Goal: Communication & Community: Answer question/provide support

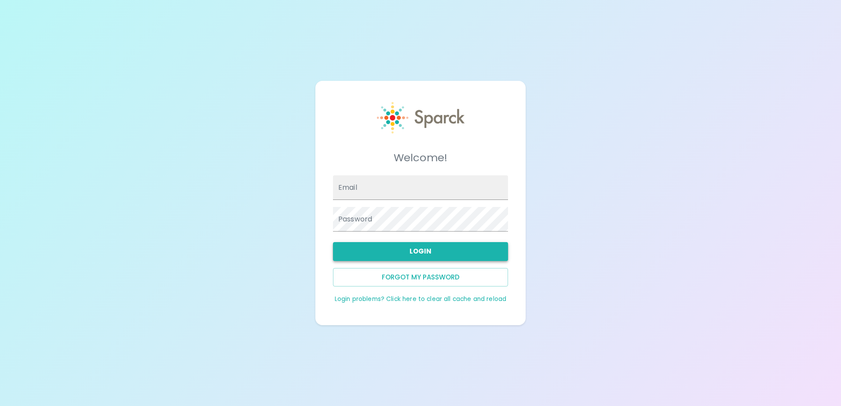
type input "jcervantes@sfbaycoffee.com"
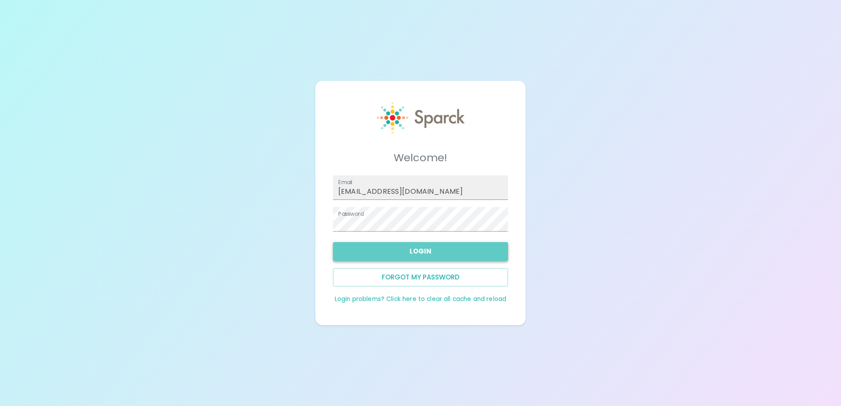
click at [463, 247] on button "Login" at bounding box center [420, 251] width 175 height 18
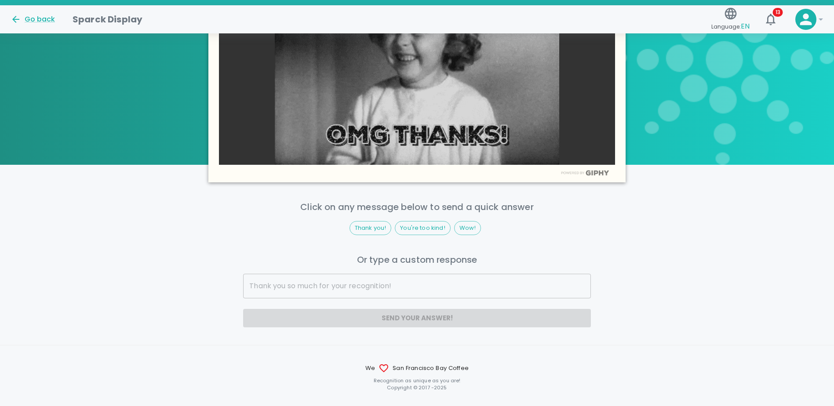
scroll to position [507, 0]
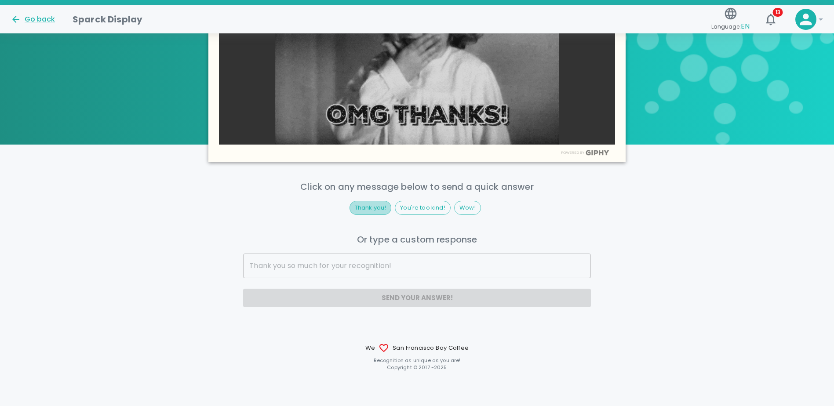
click at [360, 207] on span "Thank you!" at bounding box center [370, 208] width 41 height 9
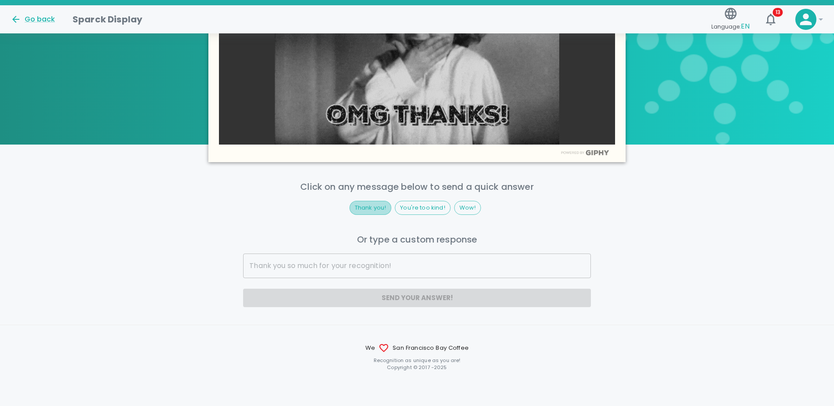
type input "Thank you!"
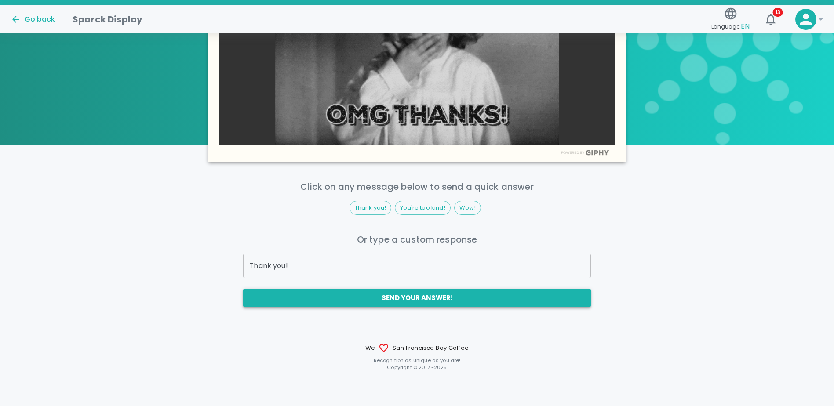
click at [377, 301] on button "Send your answer!" at bounding box center [416, 298] width 347 height 18
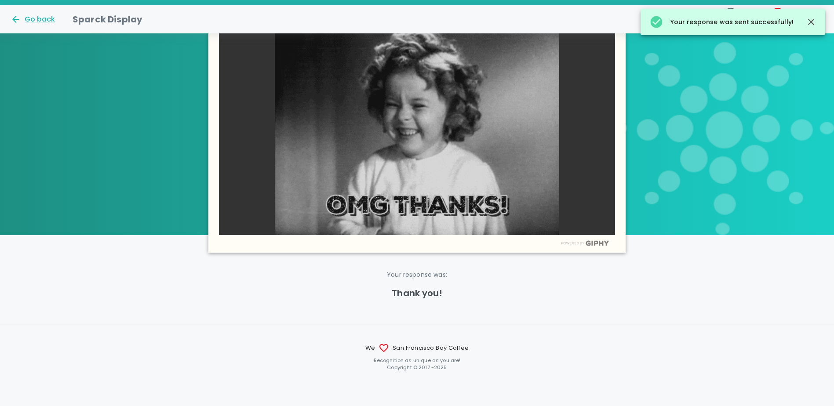
scroll to position [416, 0]
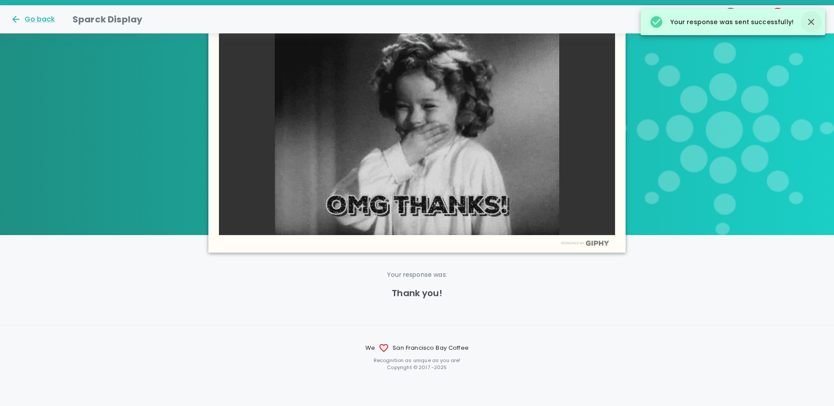
click at [813, 22] on icon "button" at bounding box center [811, 22] width 6 height 6
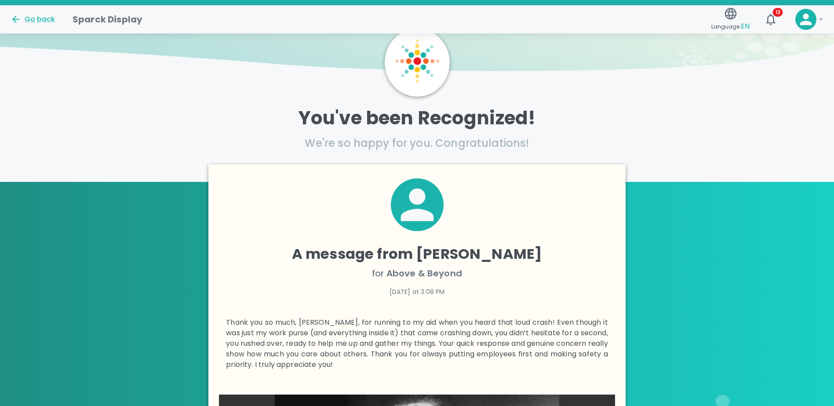
scroll to position [0, 0]
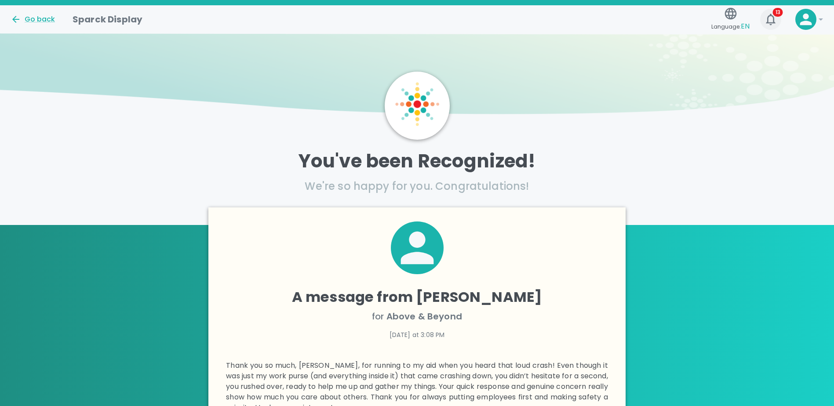
click at [771, 20] on icon "button" at bounding box center [771, 19] width 14 height 14
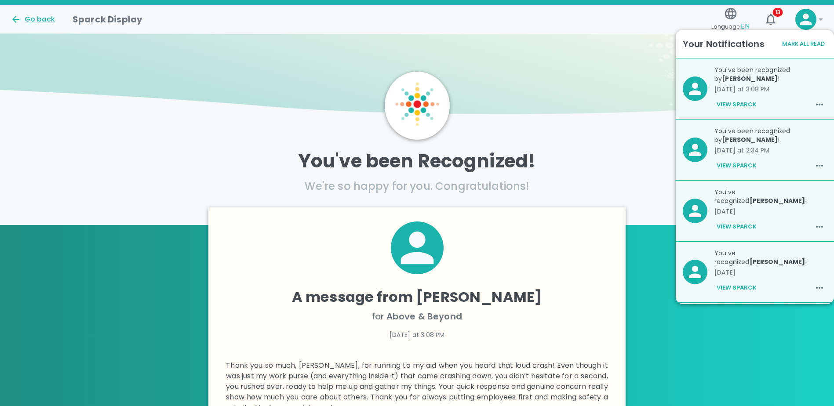
click at [620, 82] on img at bounding box center [417, 77] width 834 height 88
click at [812, 45] on button "Mark All Read" at bounding box center [803, 44] width 47 height 14
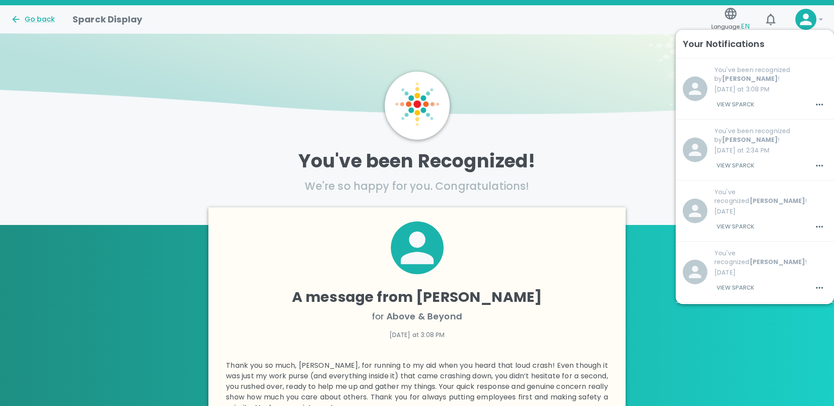
click at [622, 72] on img at bounding box center [417, 77] width 834 height 88
click at [815, 102] on icon "button" at bounding box center [819, 104] width 11 height 11
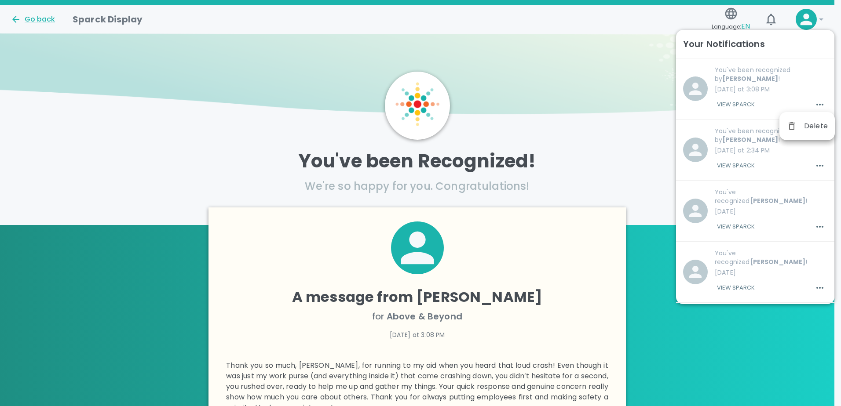
click at [616, 89] on div at bounding box center [420, 203] width 841 height 406
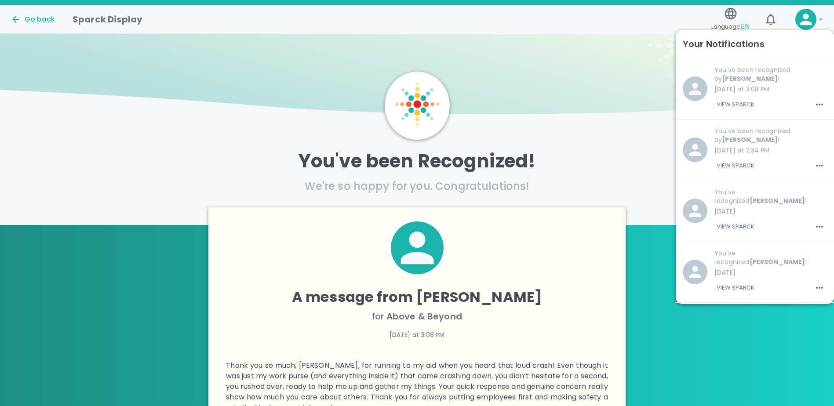
click at [729, 19] on icon "button" at bounding box center [731, 13] width 12 height 12
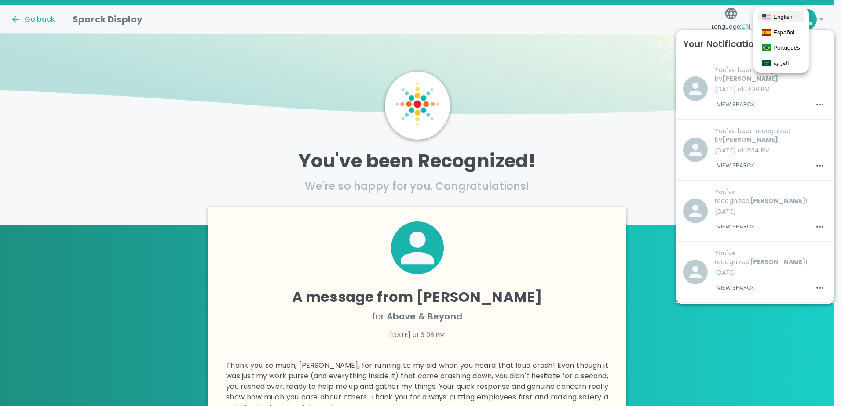
click at [616, 56] on div at bounding box center [420, 203] width 841 height 406
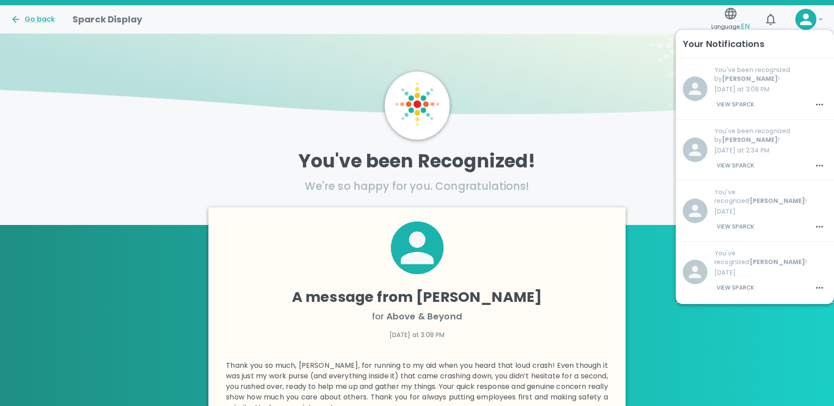
drag, startPoint x: 626, startPoint y: 95, endPoint x: 817, endPoint y: 17, distance: 206.9
click at [817, 17] on icon at bounding box center [821, 19] width 11 height 11
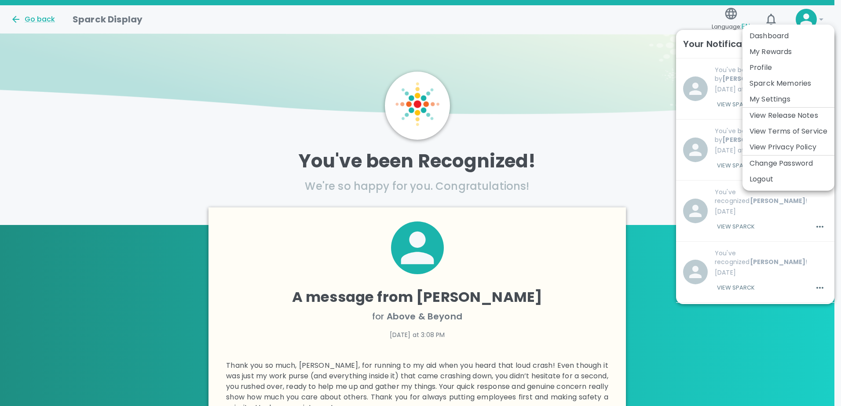
click at [789, 51] on li "My Rewards" at bounding box center [788, 52] width 92 height 16
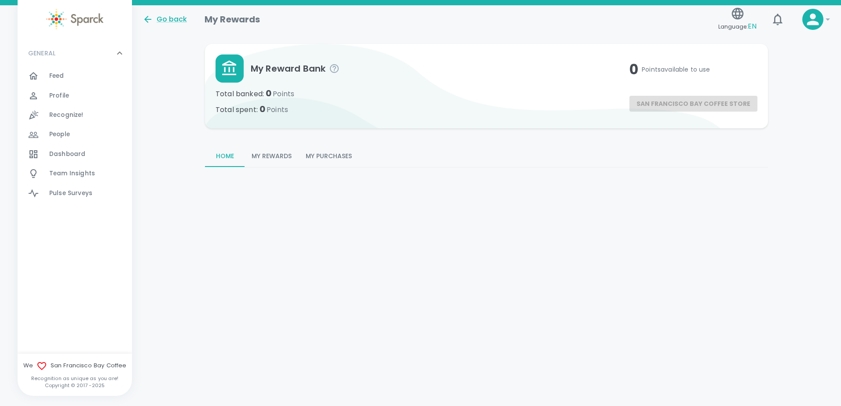
click at [829, 23] on icon at bounding box center [827, 19] width 11 height 11
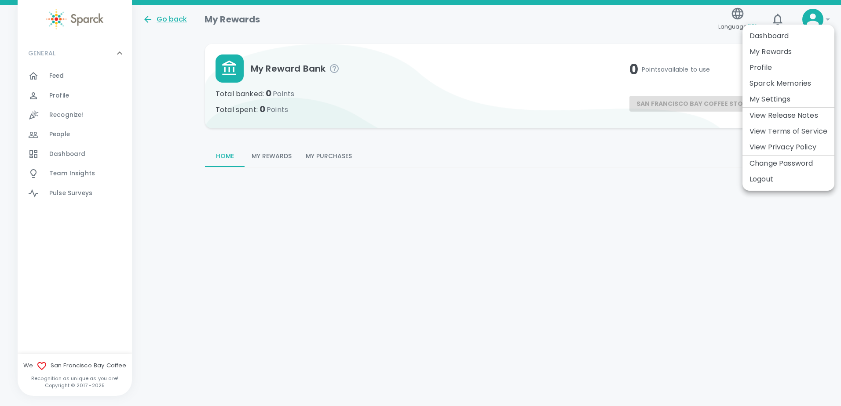
click at [561, 80] on div at bounding box center [420, 203] width 841 height 406
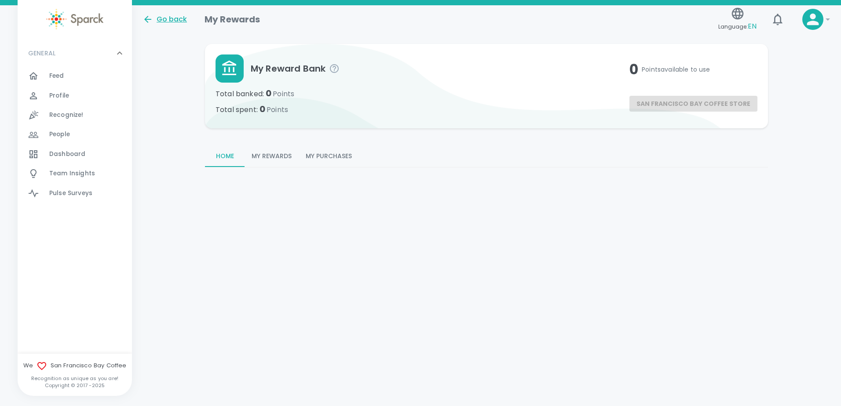
click at [165, 20] on div "Go back" at bounding box center [164, 19] width 44 height 11
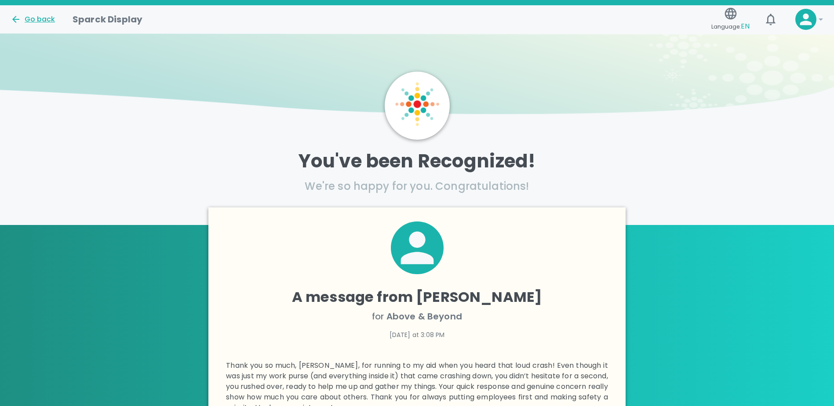
click at [14, 21] on icon at bounding box center [16, 19] width 11 height 11
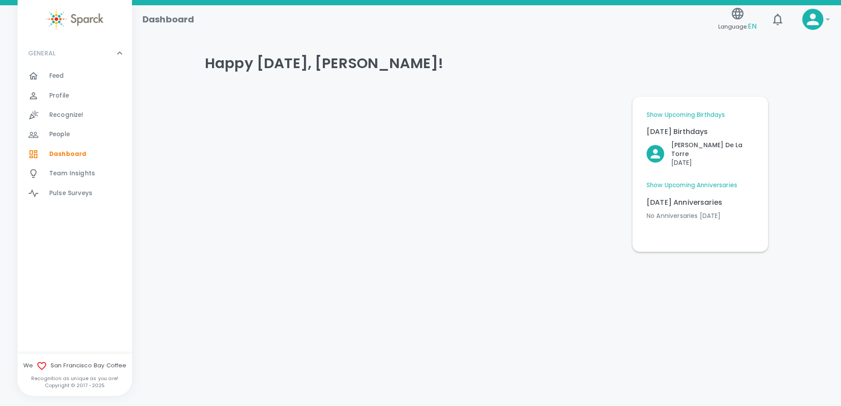
click at [80, 71] on div "Feed 0" at bounding box center [90, 76] width 83 height 12
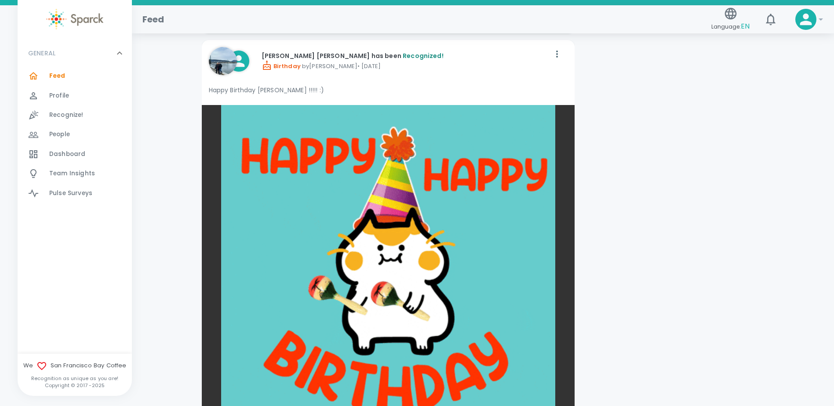
scroll to position [2506, 0]
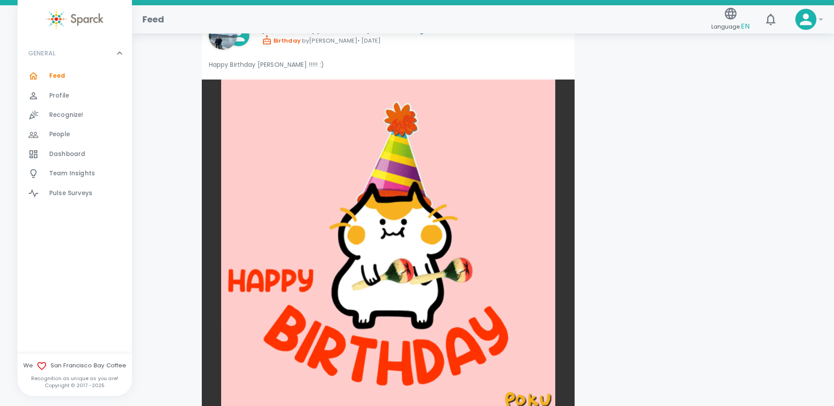
click at [60, 91] on span "Profile" at bounding box center [59, 95] width 20 height 9
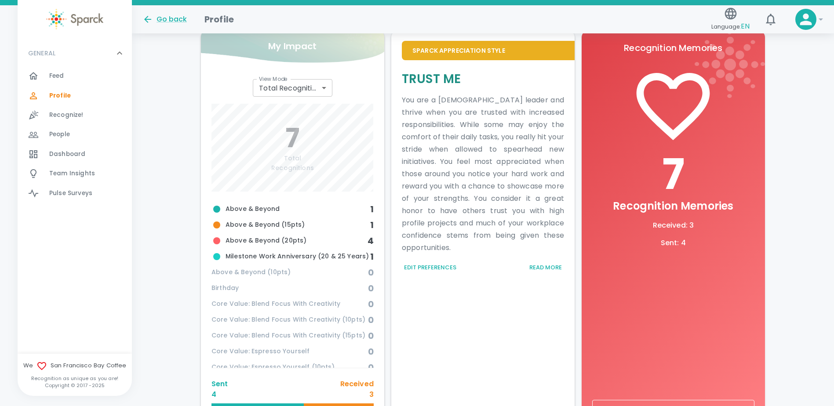
scroll to position [283, 0]
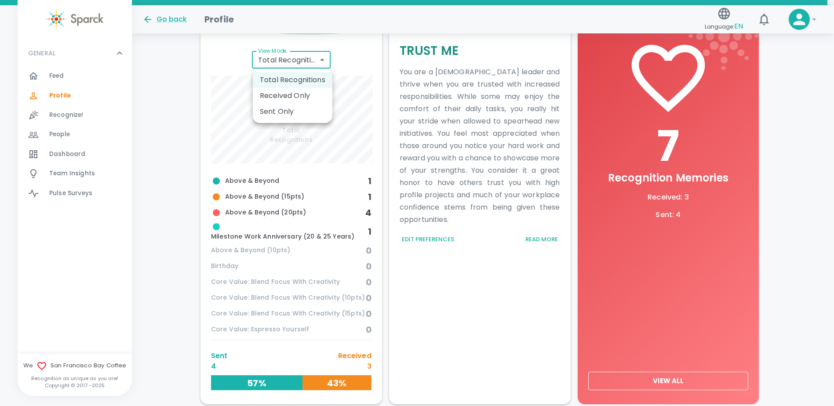
click at [323, 61] on body "Skip Navigation Go back Profile Language: EN 0 ! GENERAL 0 Feed 0 Profile 0 Rec…" at bounding box center [417, 83] width 834 height 733
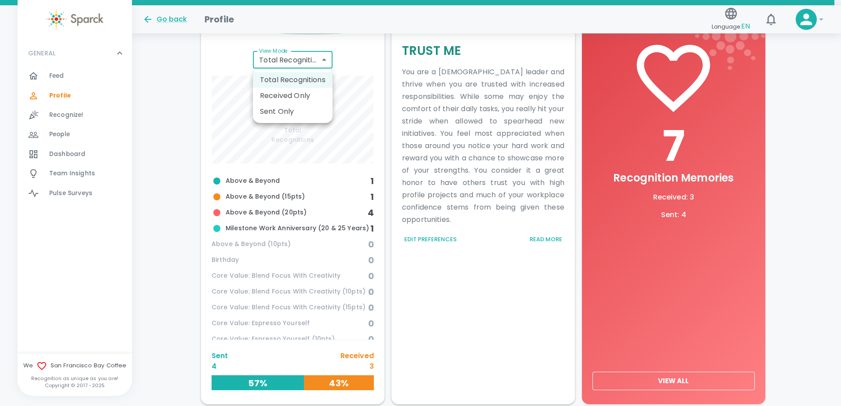
click at [564, 139] on div at bounding box center [420, 203] width 841 height 406
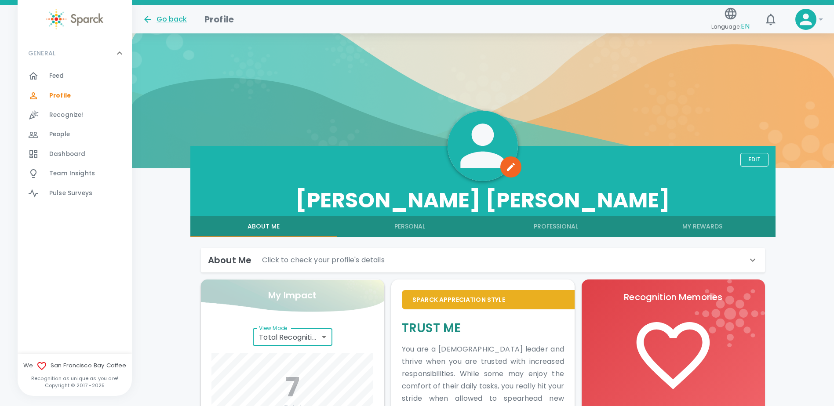
scroll to position [0, 0]
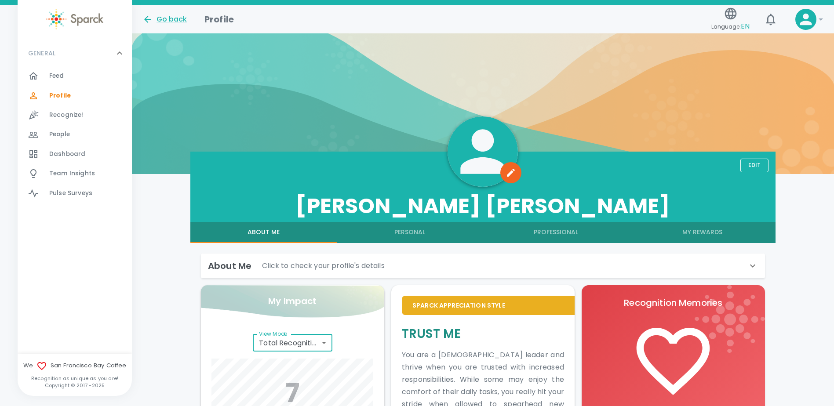
click at [69, 113] on span "Recognize!" at bounding box center [66, 115] width 34 height 9
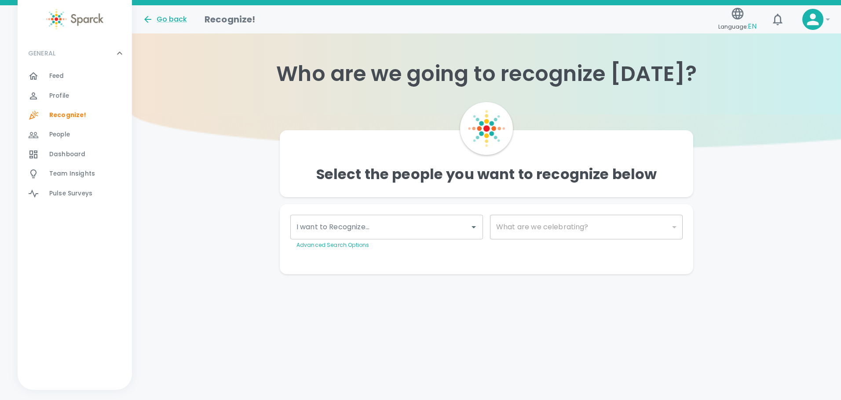
click at [55, 131] on span "People" at bounding box center [59, 134] width 21 height 9
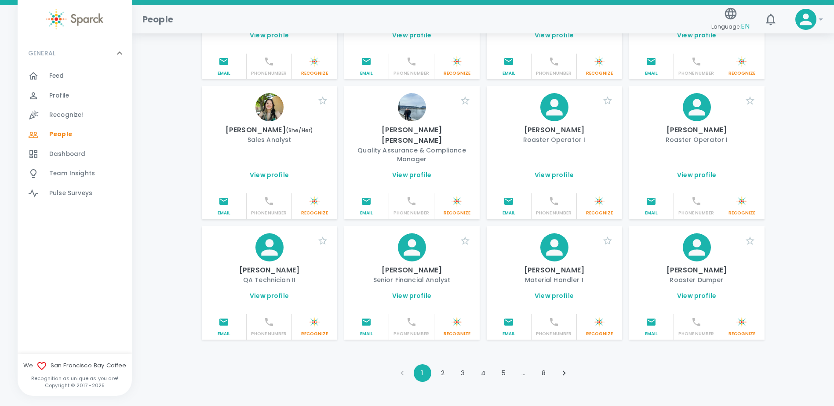
scroll to position [951, 0]
